Goal: Navigation & Orientation: Find specific page/section

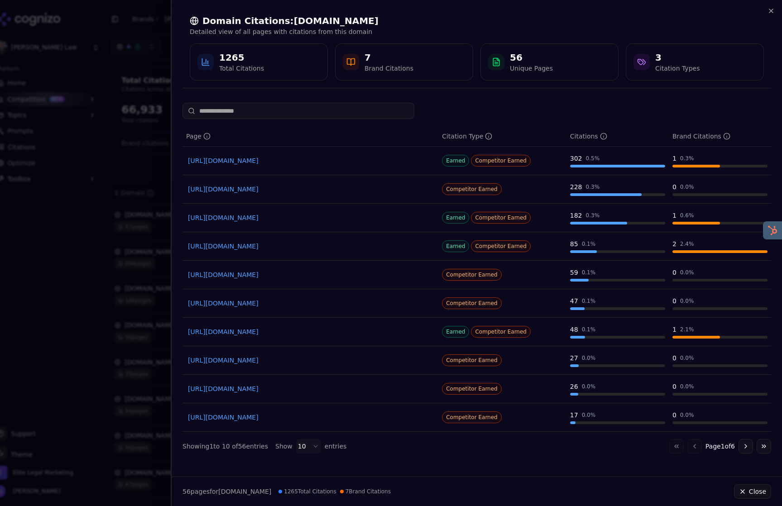
click at [122, 26] on div at bounding box center [391, 253] width 782 height 506
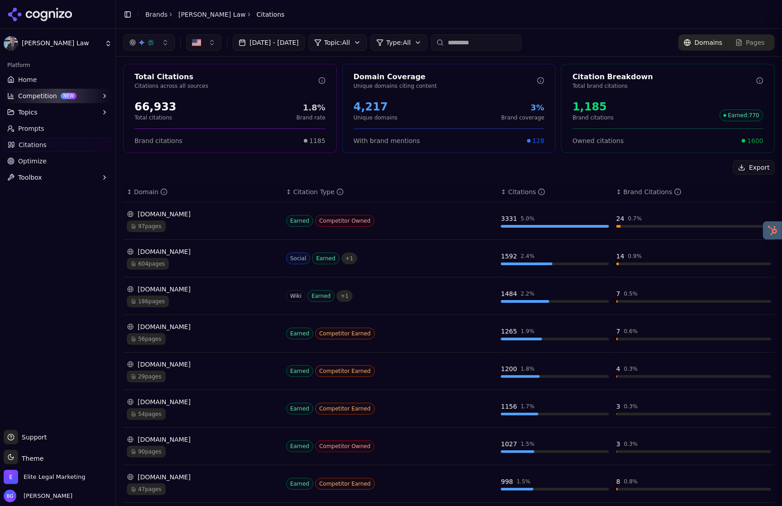
scroll to position [34, 0]
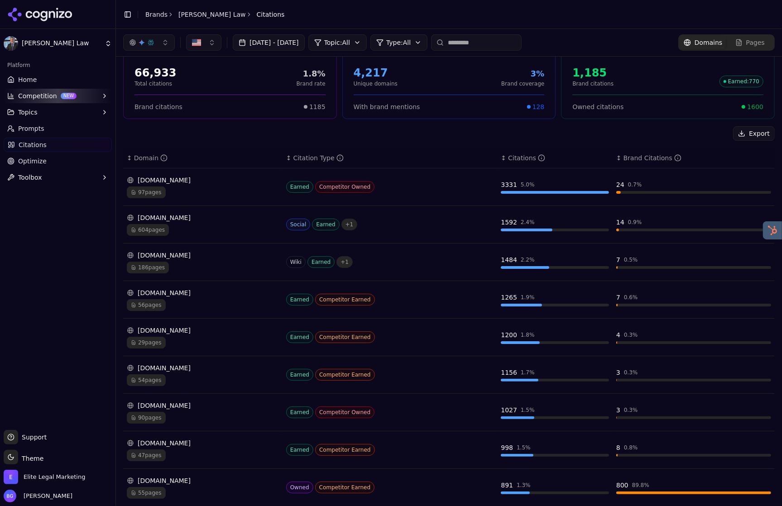
click at [52, 12] on icon at bounding box center [40, 15] width 66 height 14
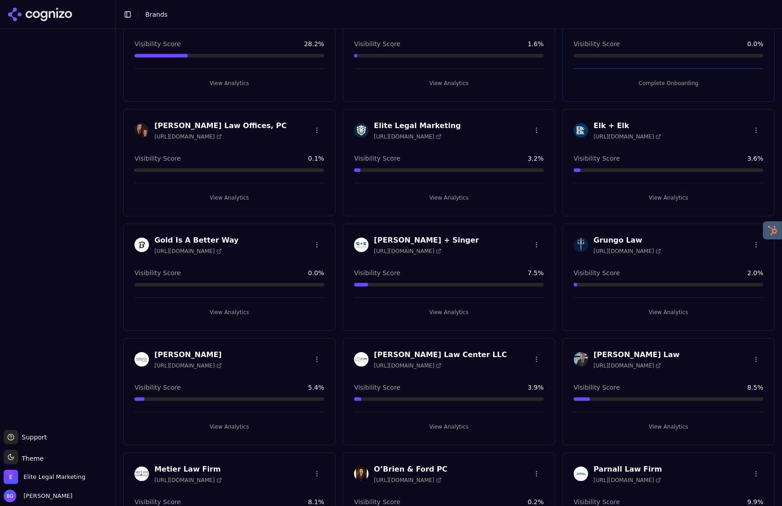
scroll to position [345, 0]
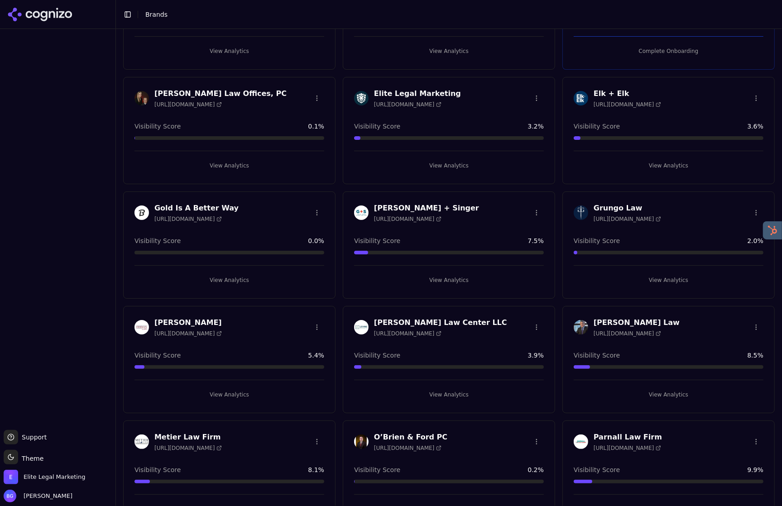
click at [661, 390] on button "View Analytics" at bounding box center [669, 395] width 190 height 14
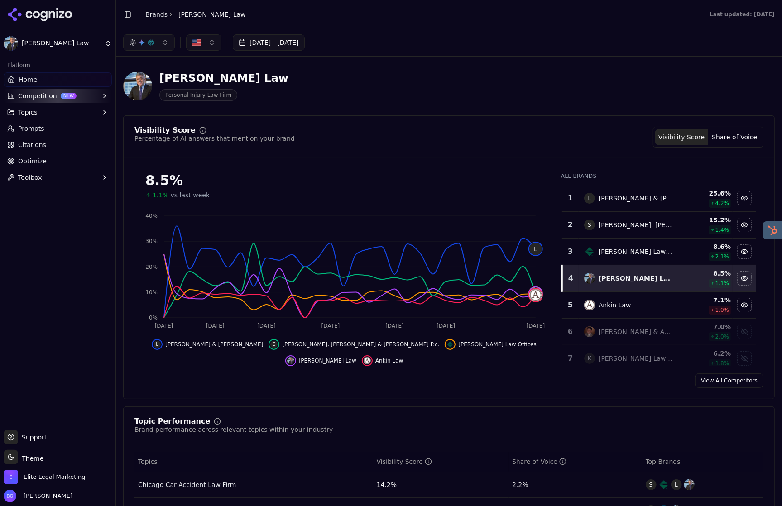
click at [38, 127] on span "Prompts" at bounding box center [31, 128] width 26 height 9
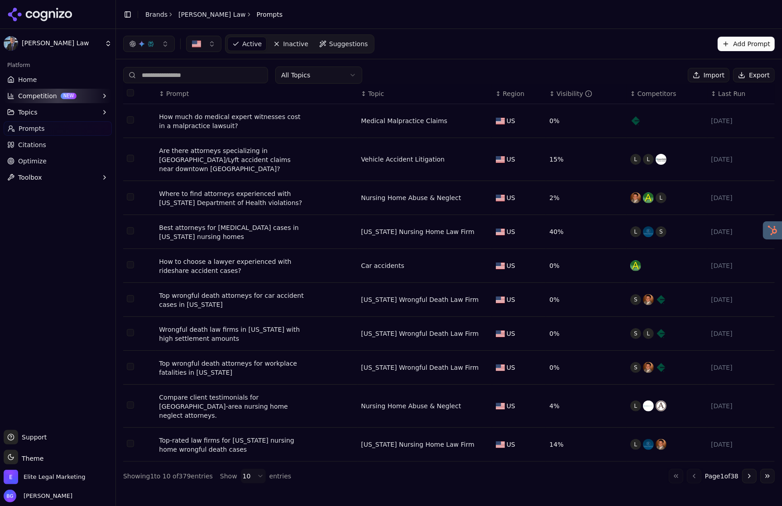
click at [29, 113] on span "Topics" at bounding box center [27, 112] width 19 height 9
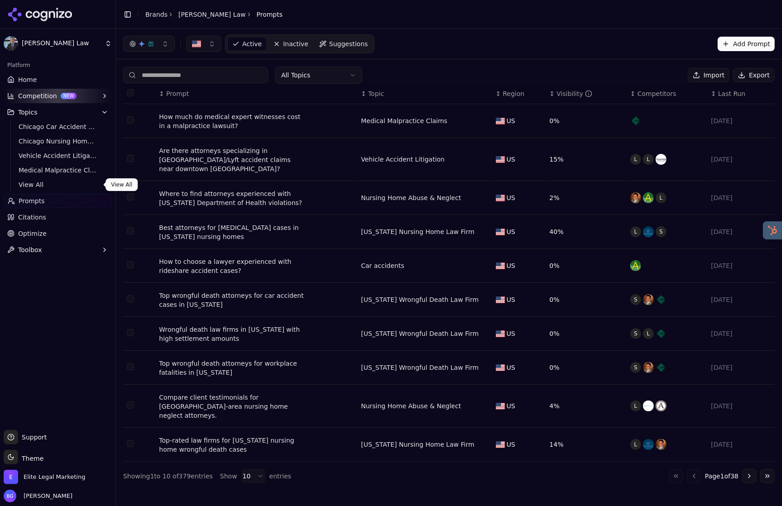
click at [25, 182] on span "View All" at bounding box center [58, 184] width 79 height 9
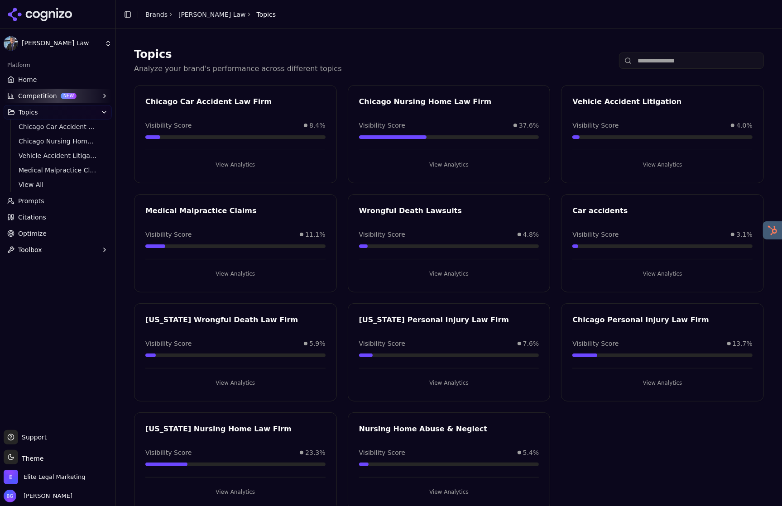
click at [233, 166] on button "View Analytics" at bounding box center [235, 165] width 180 height 14
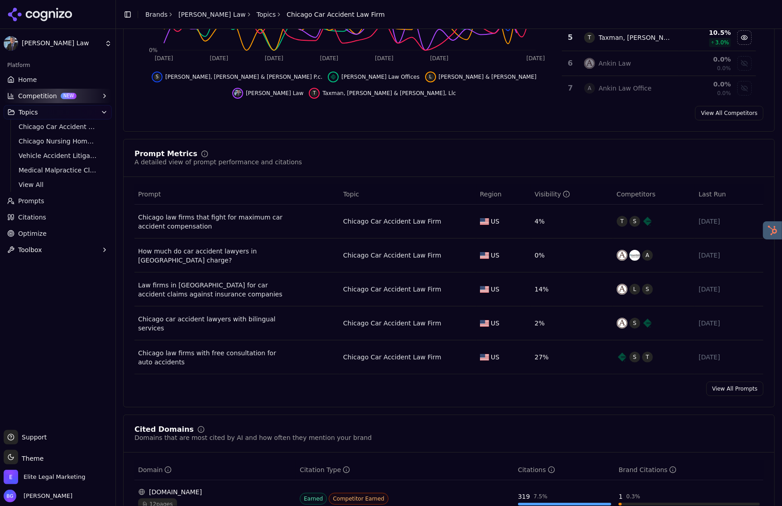
scroll to position [232, 0]
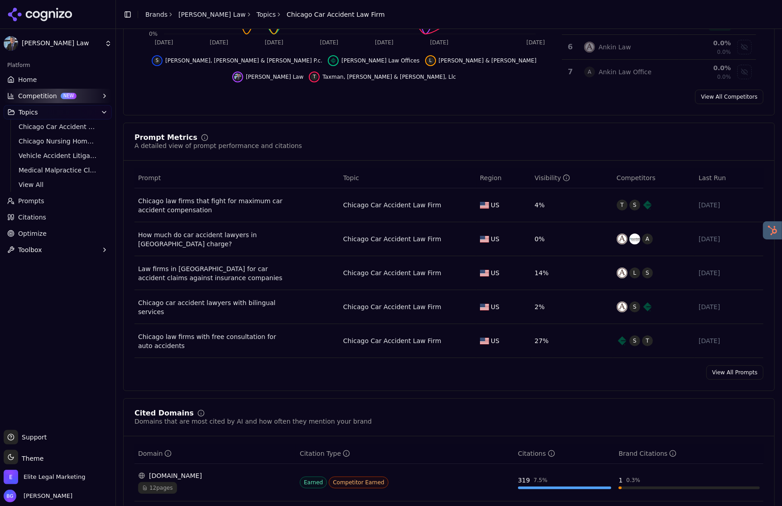
click at [737, 375] on link "View All Prompts" at bounding box center [734, 372] width 57 height 14
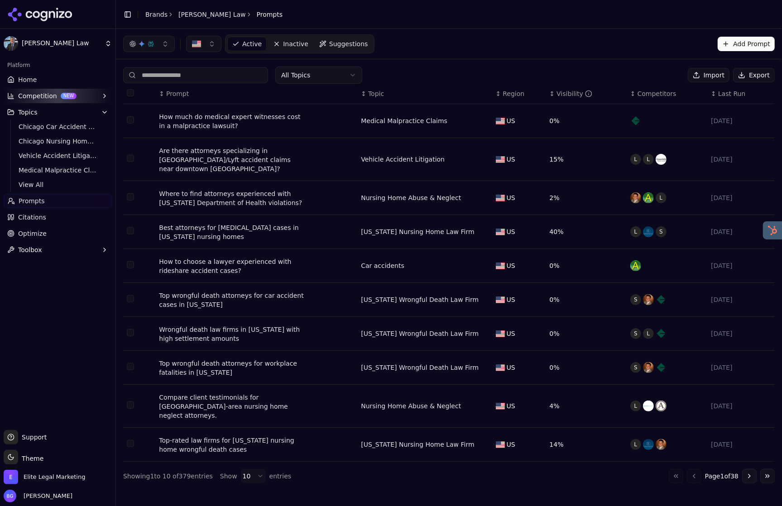
click at [569, 92] on div "Visibility" at bounding box center [575, 93] width 36 height 9
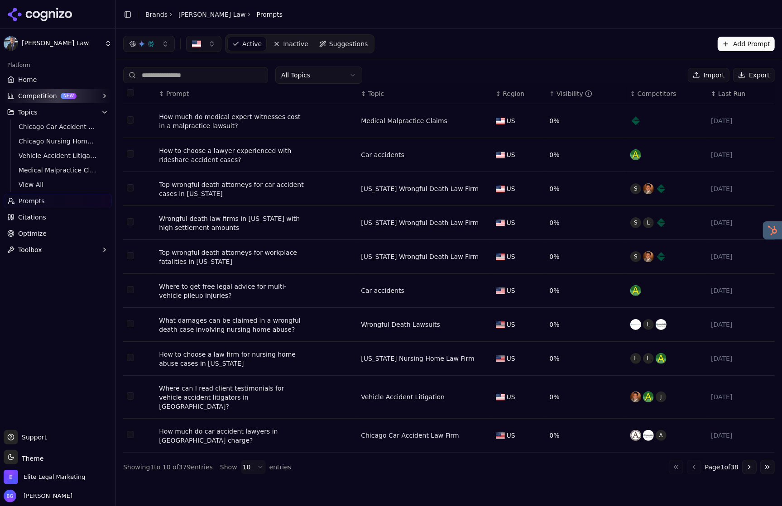
click at [563, 95] on div "Visibility" at bounding box center [575, 93] width 36 height 9
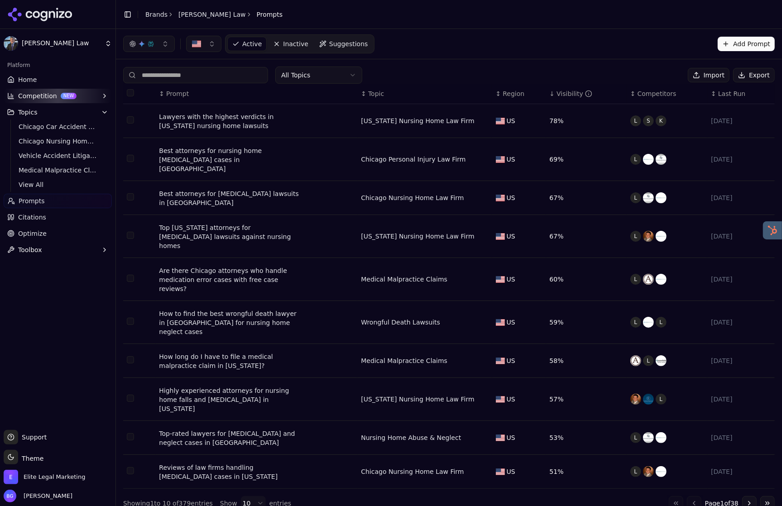
click at [748, 496] on button "Go to next page" at bounding box center [749, 503] width 14 height 14
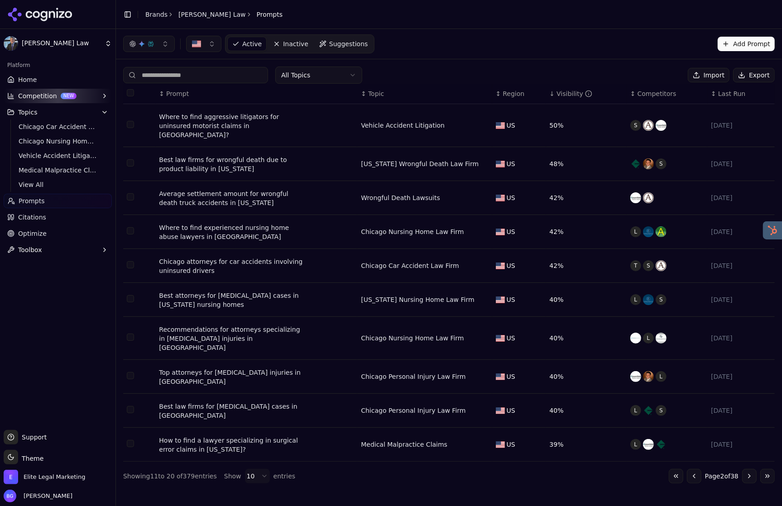
click at [691, 469] on button "Go to previous page" at bounding box center [694, 476] width 14 height 14
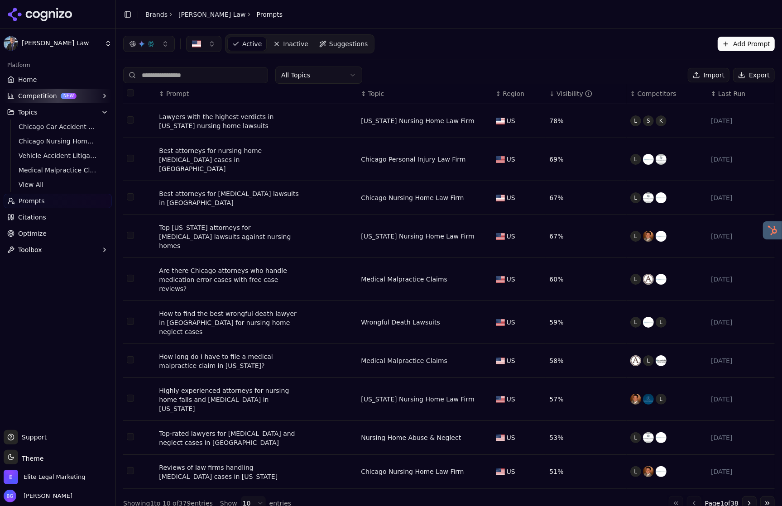
click at [693, 496] on div "Go to first page Go to previous page Page 1 of 38 Go to next page Go to last pa…" at bounding box center [722, 503] width 106 height 14
drag, startPoint x: 20, startPoint y: 82, endPoint x: 117, endPoint y: 81, distance: 96.5
click at [20, 82] on span "Home" at bounding box center [27, 79] width 19 height 9
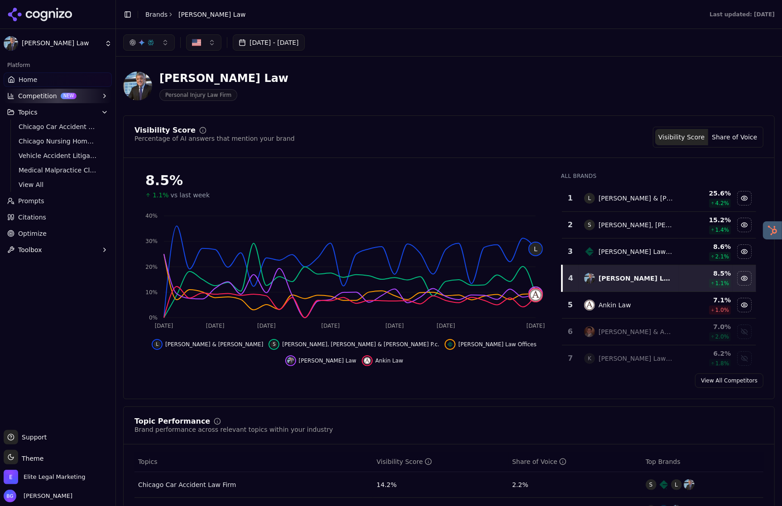
scroll to position [87, 0]
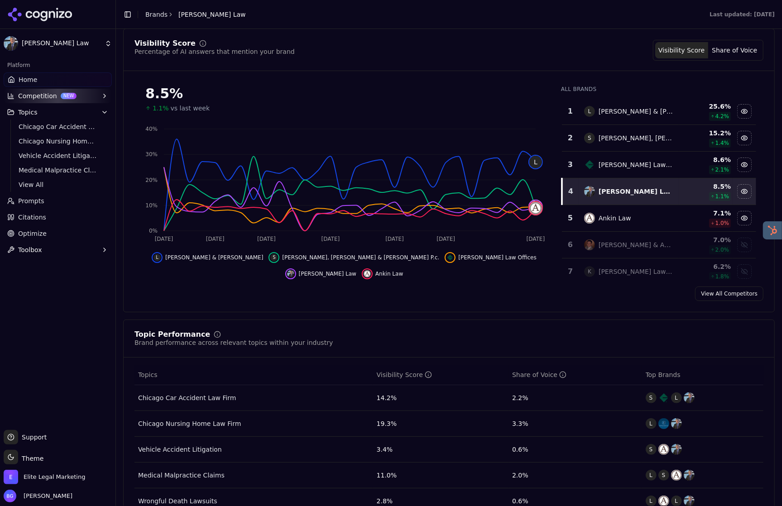
click at [42, 197] on span "Prompts" at bounding box center [31, 201] width 26 height 9
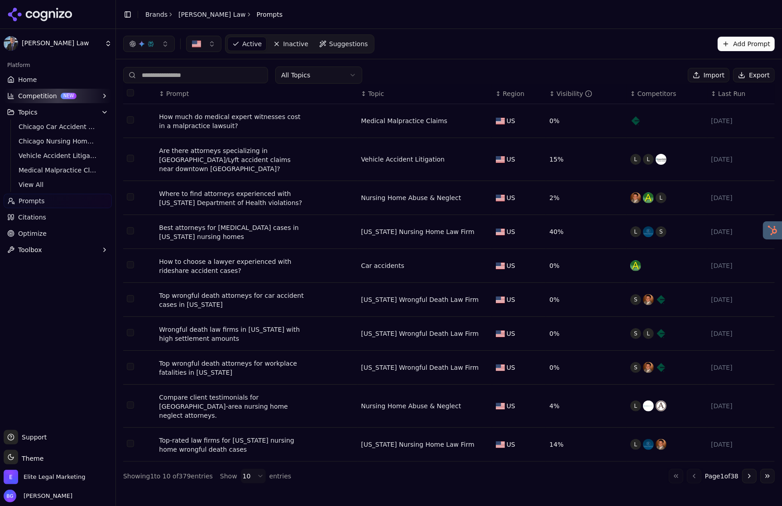
drag, startPoint x: 22, startPoint y: 83, endPoint x: 28, endPoint y: 82, distance: 6.0
click at [22, 83] on span "Home" at bounding box center [27, 79] width 19 height 9
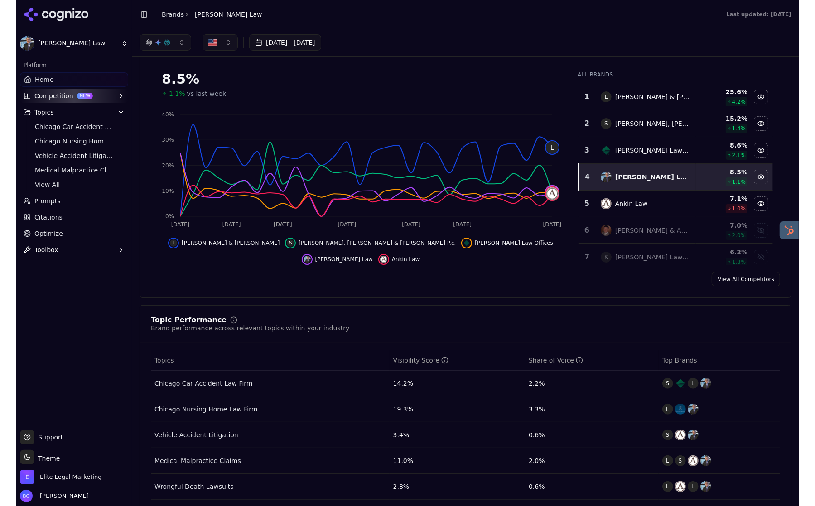
scroll to position [1, 0]
